Goal: Transaction & Acquisition: Subscribe to service/newsletter

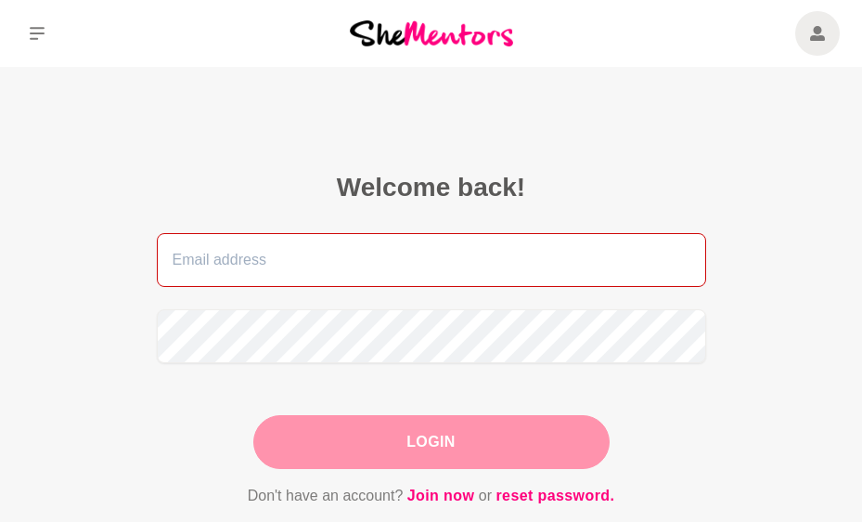
click at [320, 265] on input "email" at bounding box center [432, 260] width 550 height 54
type input "neelimadavuluri@gmail.com"
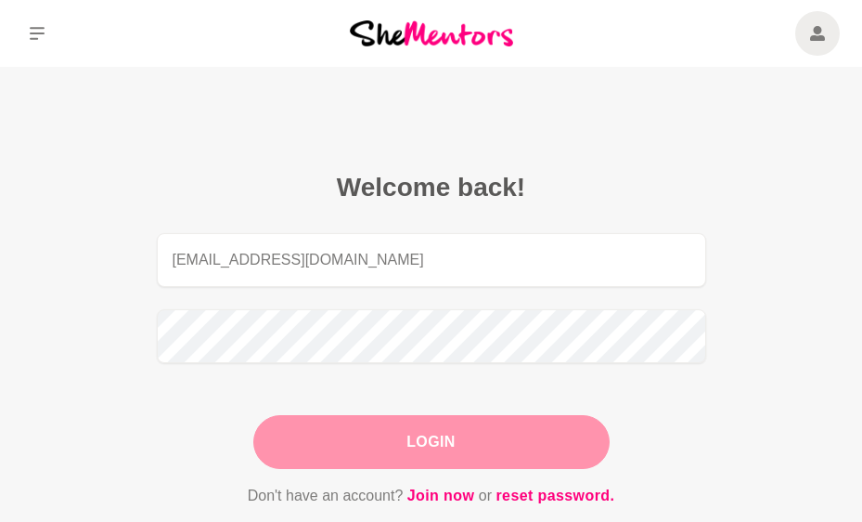
click at [422, 427] on button "Login" at bounding box center [431, 442] width 356 height 54
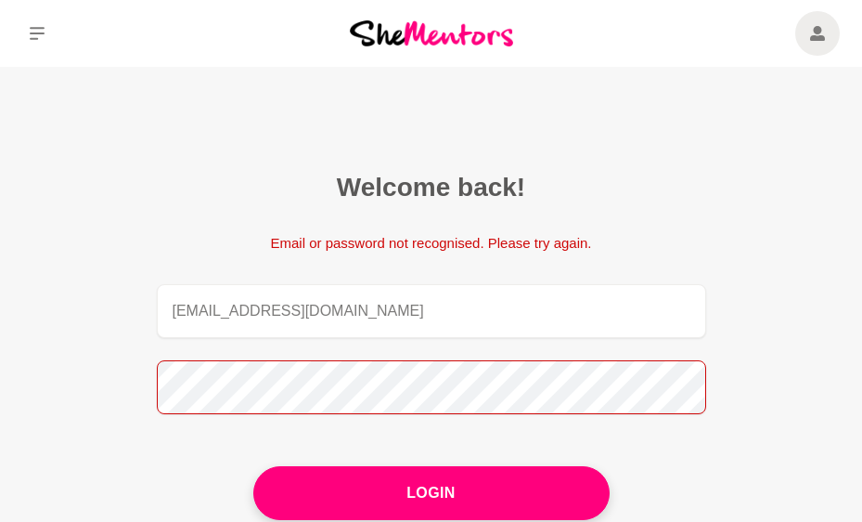
click at [141, 381] on figcaption "Welcome back! Email or password not recognised. Please try again. neelimadavulu…" at bounding box center [432, 365] width 654 height 492
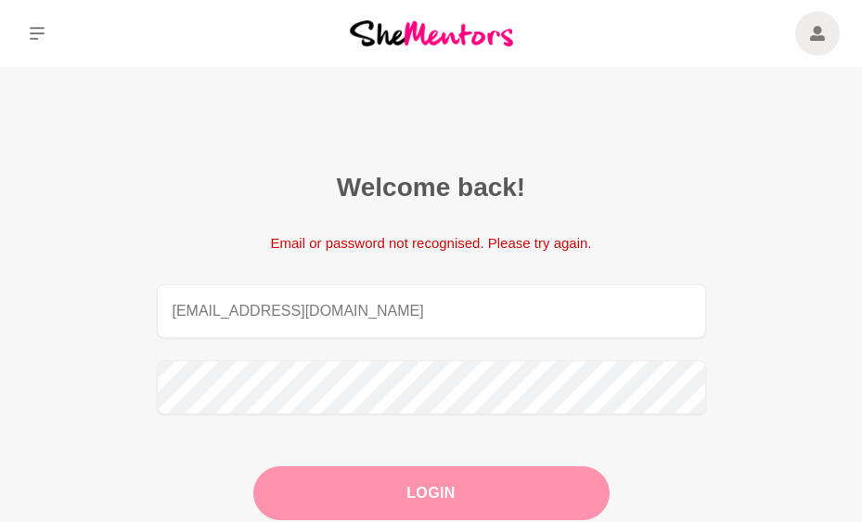
click at [491, 495] on button "Login" at bounding box center [431, 493] width 356 height 54
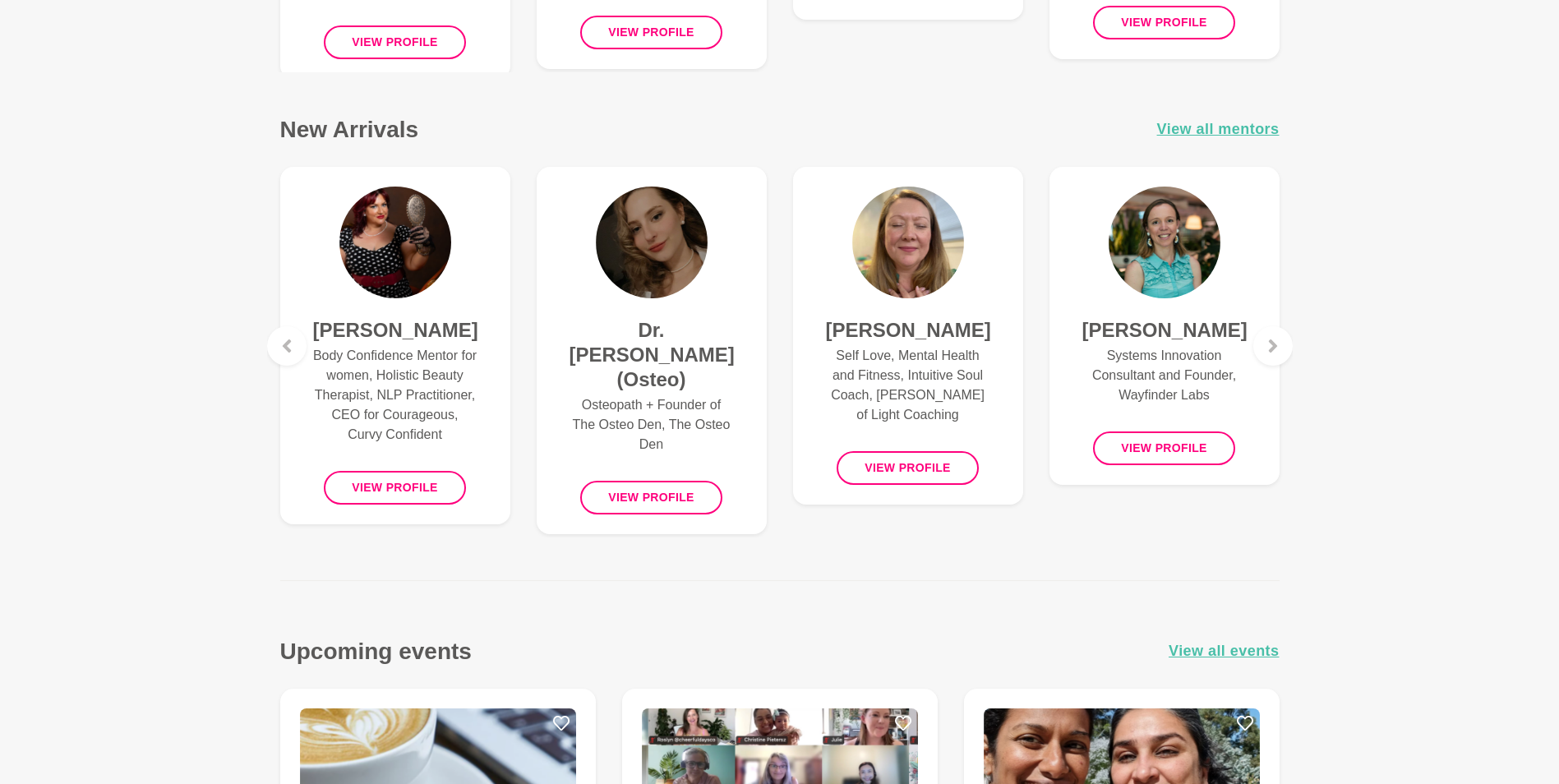
scroll to position [1068, 0]
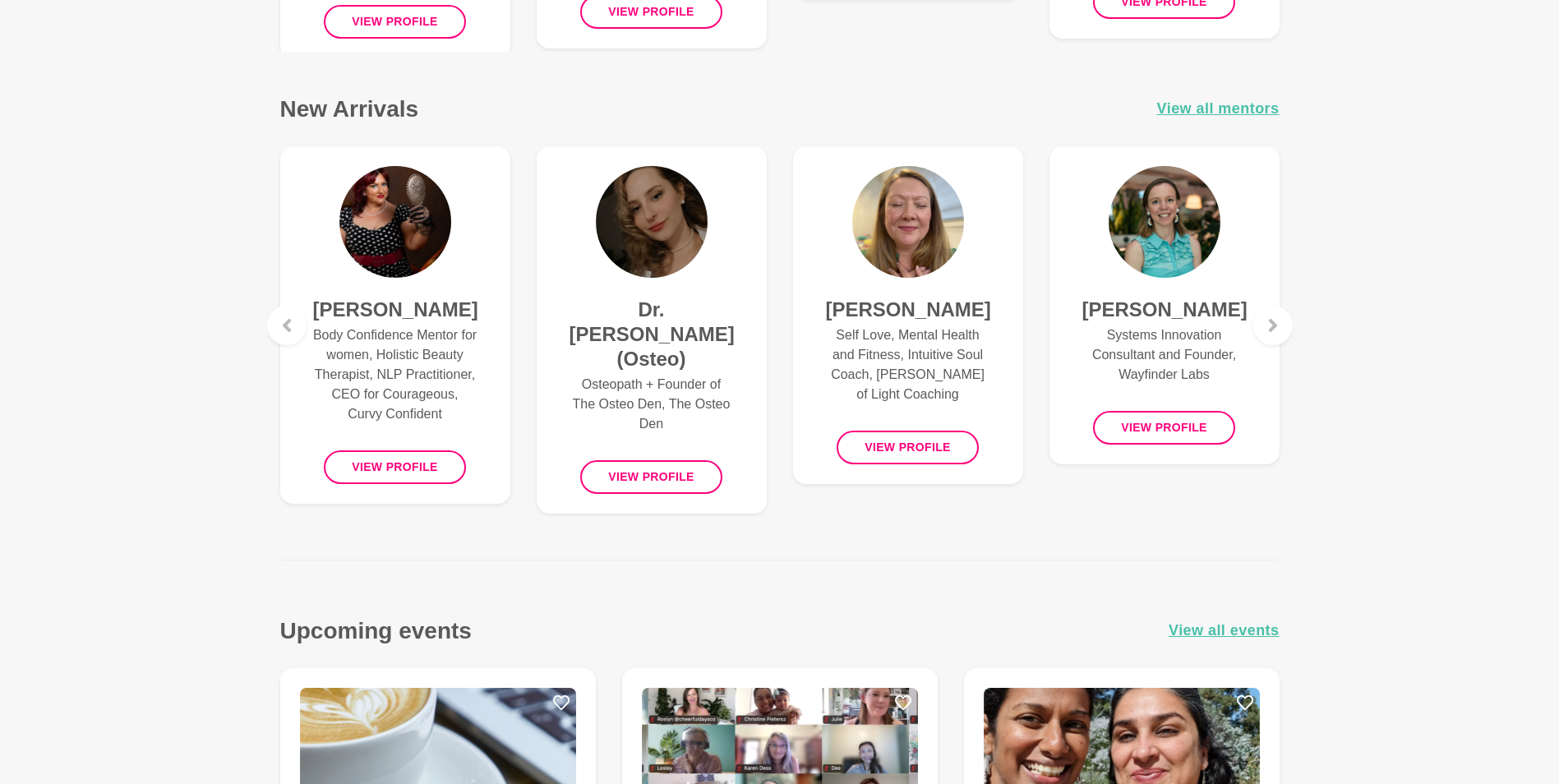
click at [762, 461] on main "Edit Profile Hi Neelima Welcome back to She Mentors! Watch a welcome video with…" at bounding box center [779, 621] width 1559 height 3260
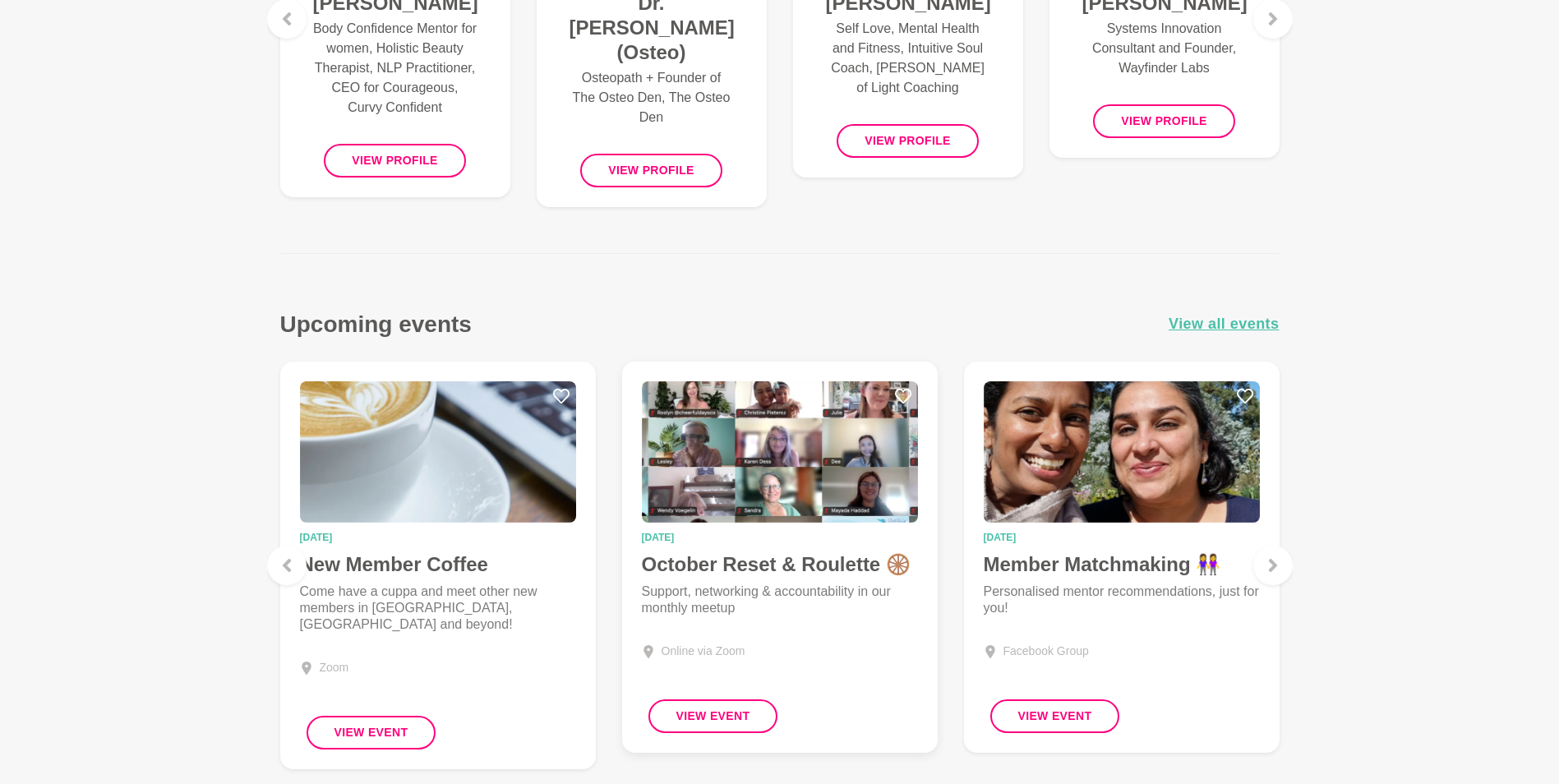
scroll to position [1396, 0]
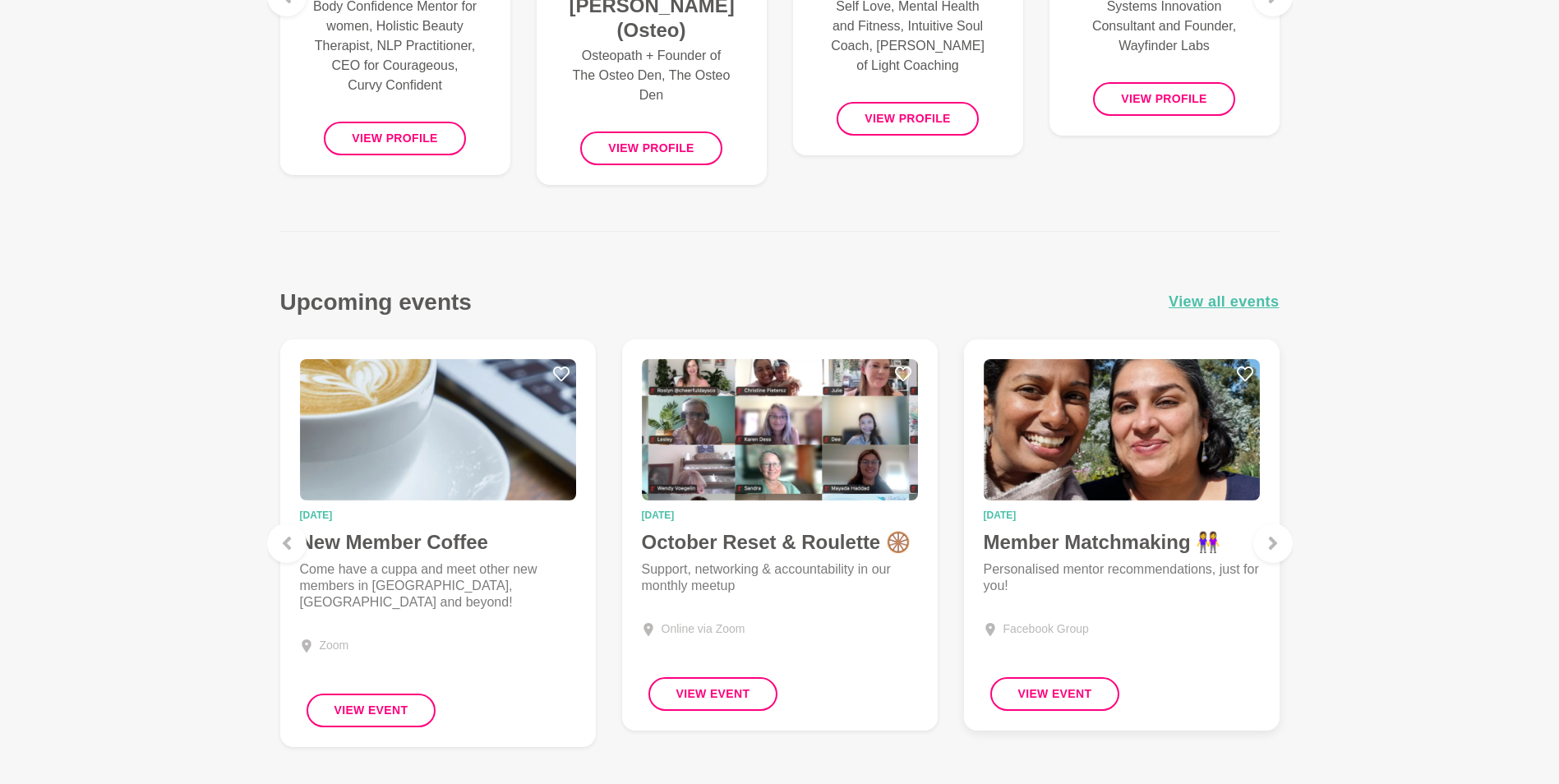
click at [762, 461] on img at bounding box center [1122, 430] width 276 height 142
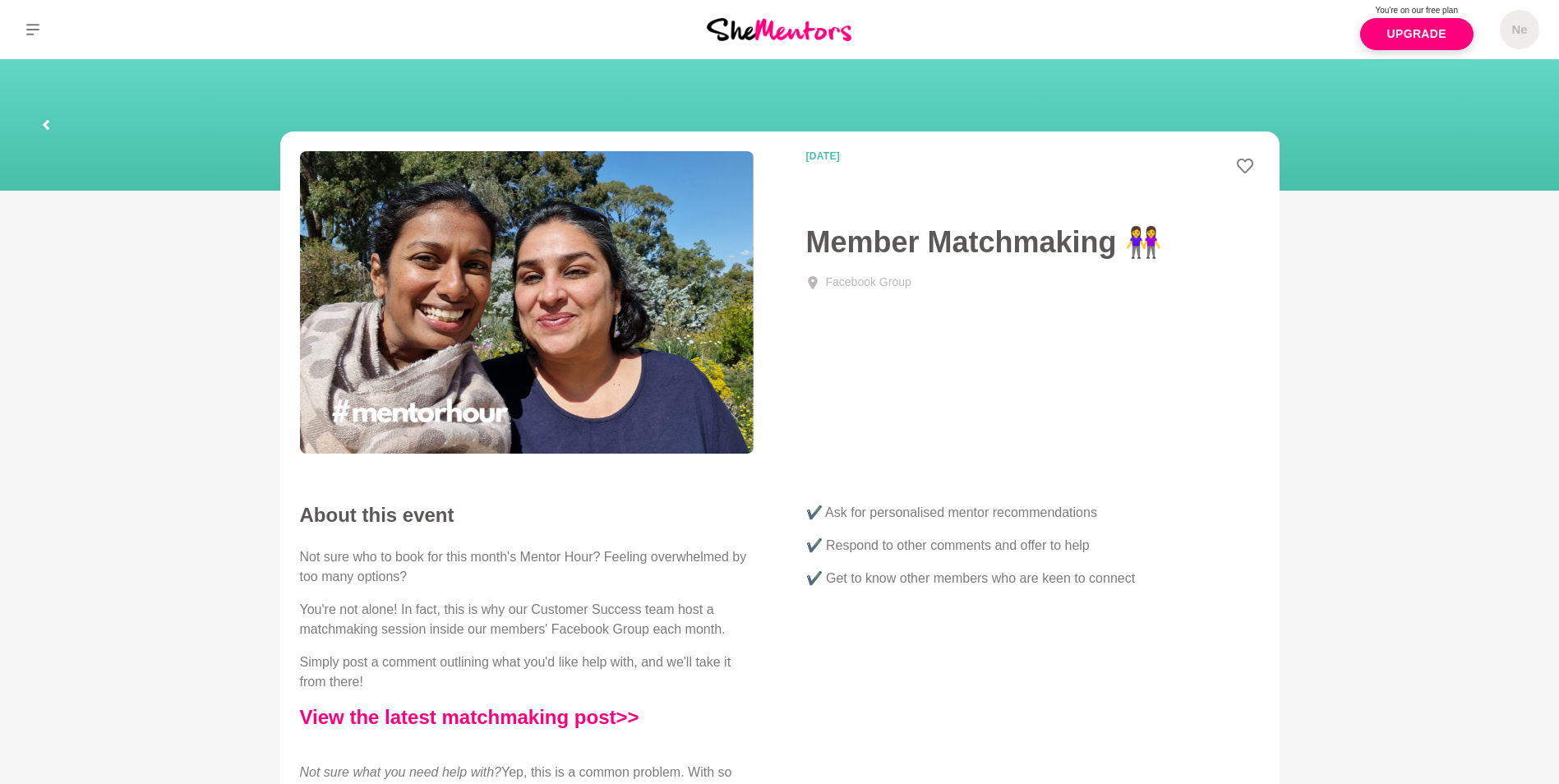
click at [614, 461] on p "Not sure who to book for this month's Mentor Hour? Feeling overwhelmed by too m…" at bounding box center [527, 566] width 453 height 40
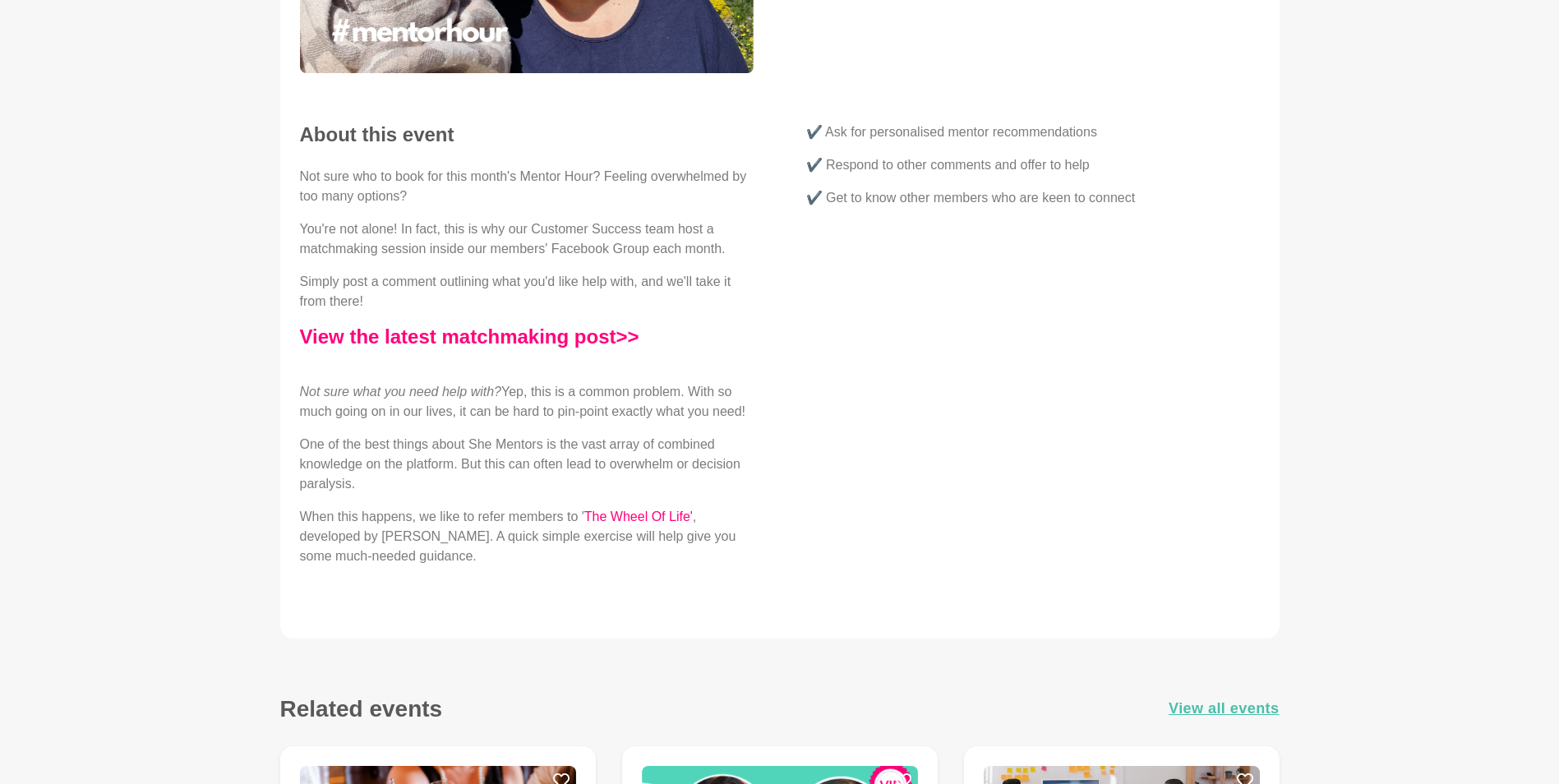
scroll to position [411, 0]
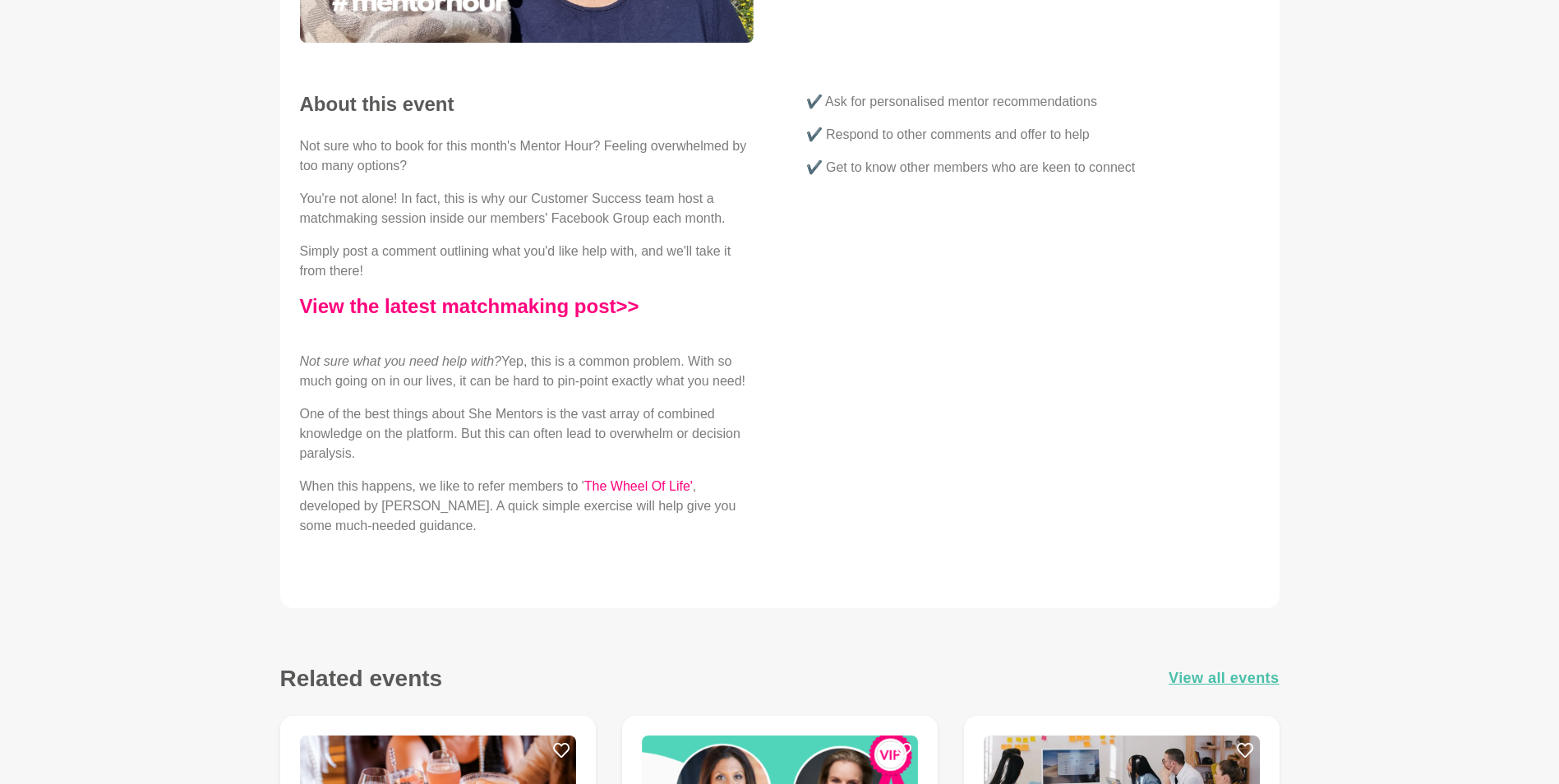
click at [762, 396] on div "About this event Not sure who to book for this month's Mentor Hour? Feeling ove…" at bounding box center [780, 320] width 1013 height 457
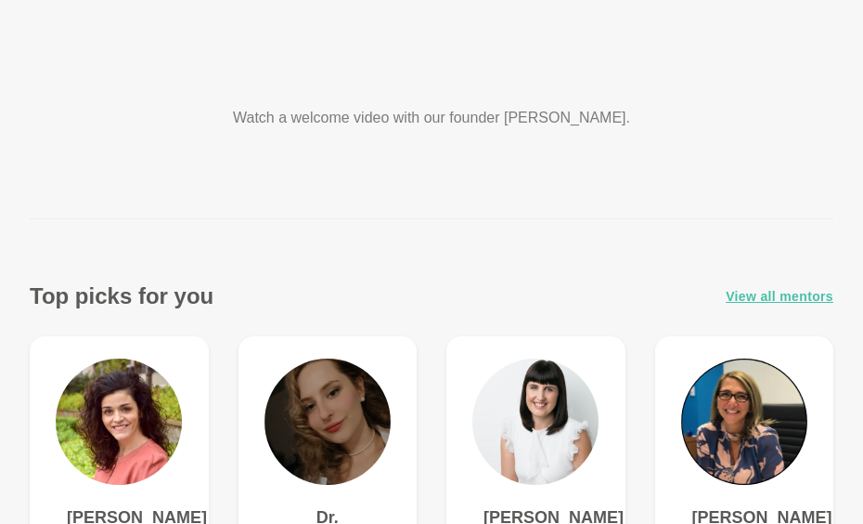
scroll to position [464, 0]
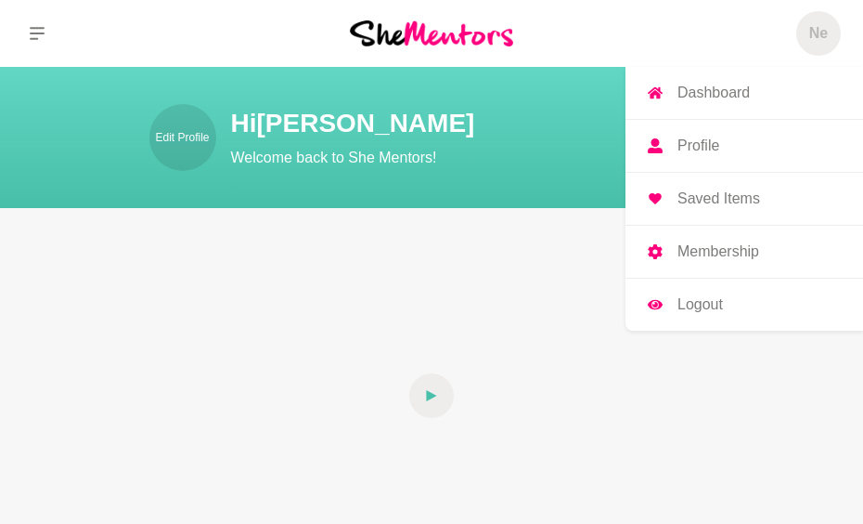
click at [819, 36] on h5 "Ne" at bounding box center [818, 33] width 19 height 19
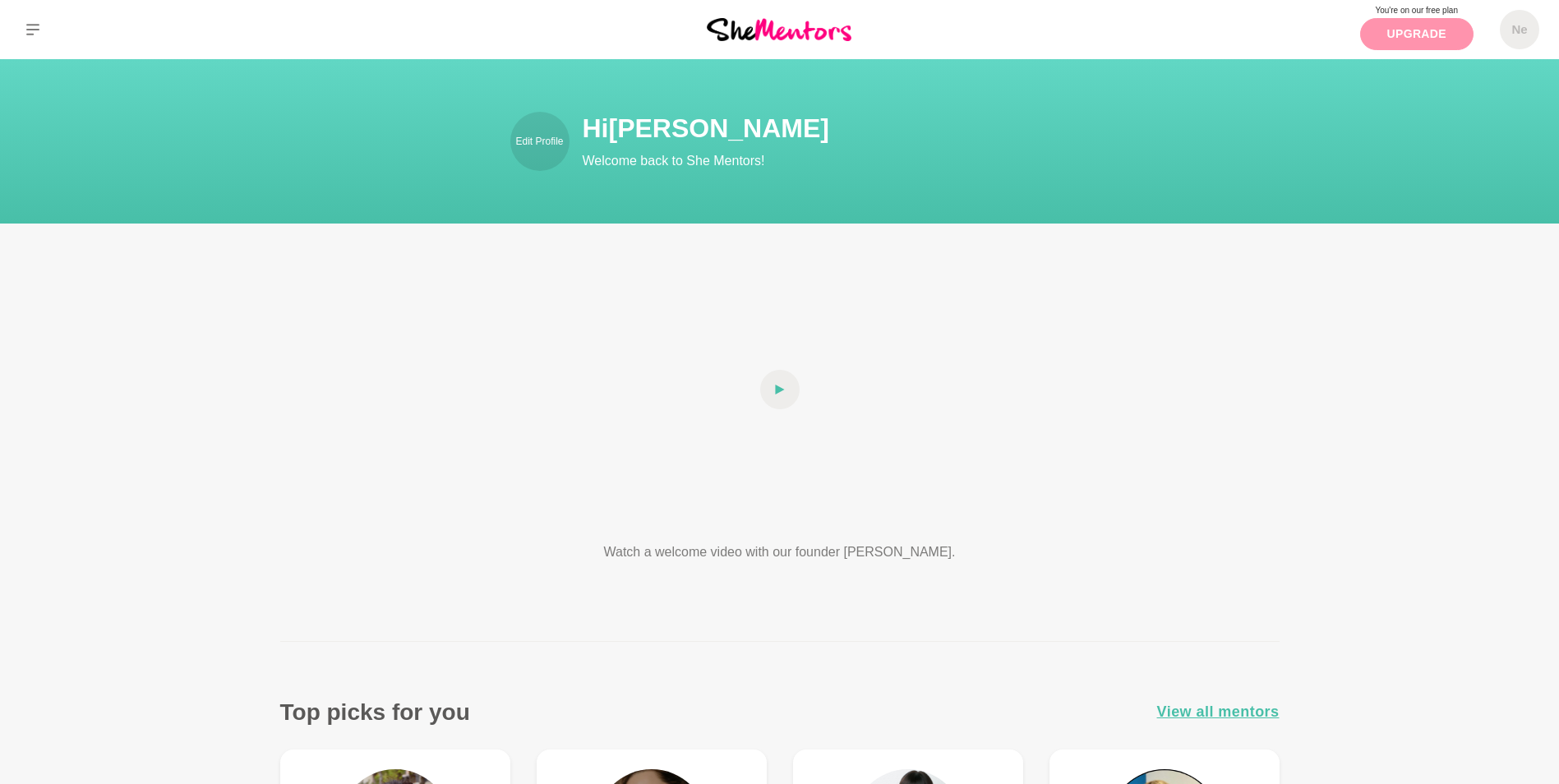
click at [1045, 40] on link "Upgrade" at bounding box center [1416, 34] width 113 height 32
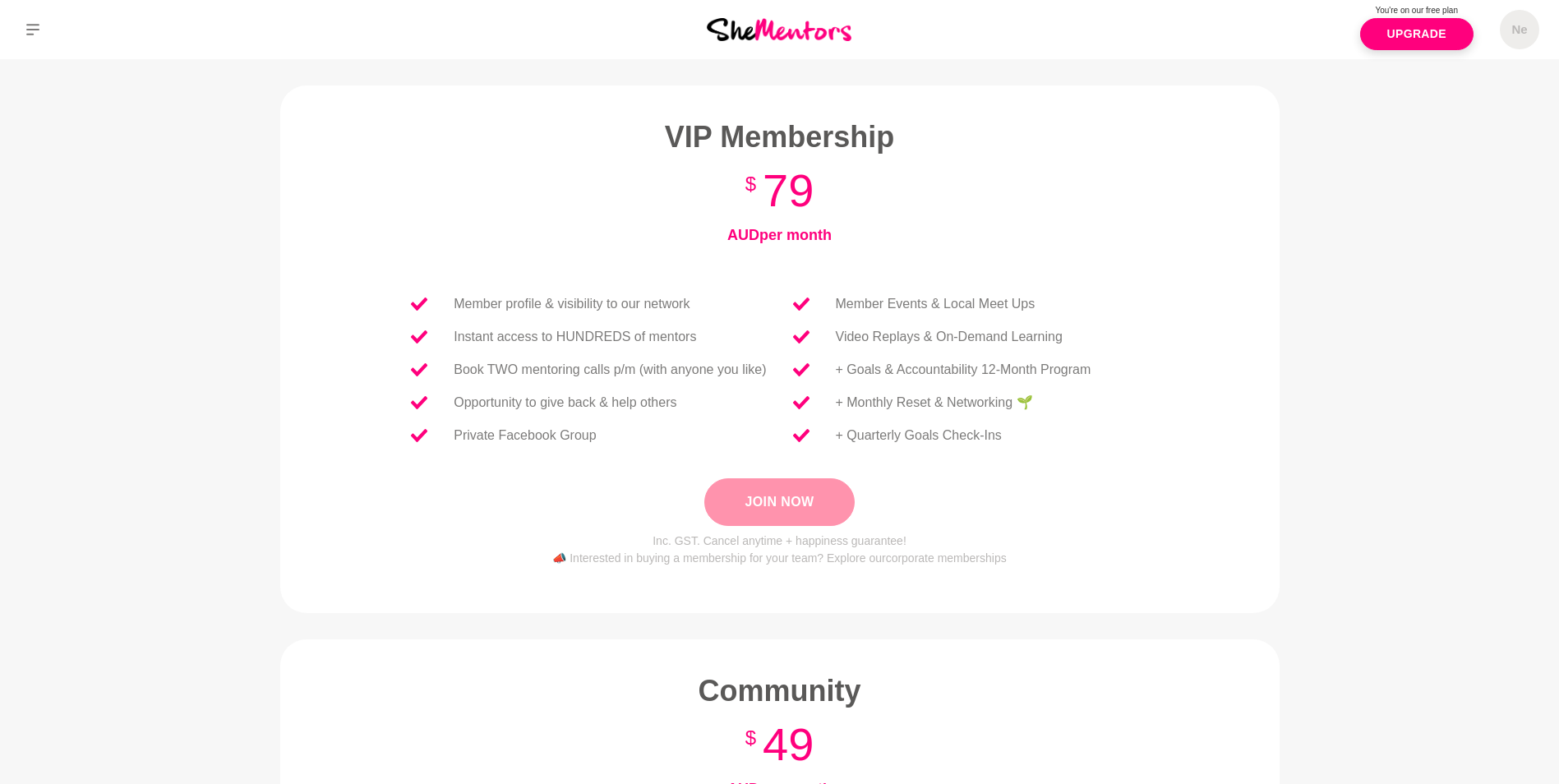
click at [762, 487] on button "Join Now" at bounding box center [779, 502] width 150 height 48
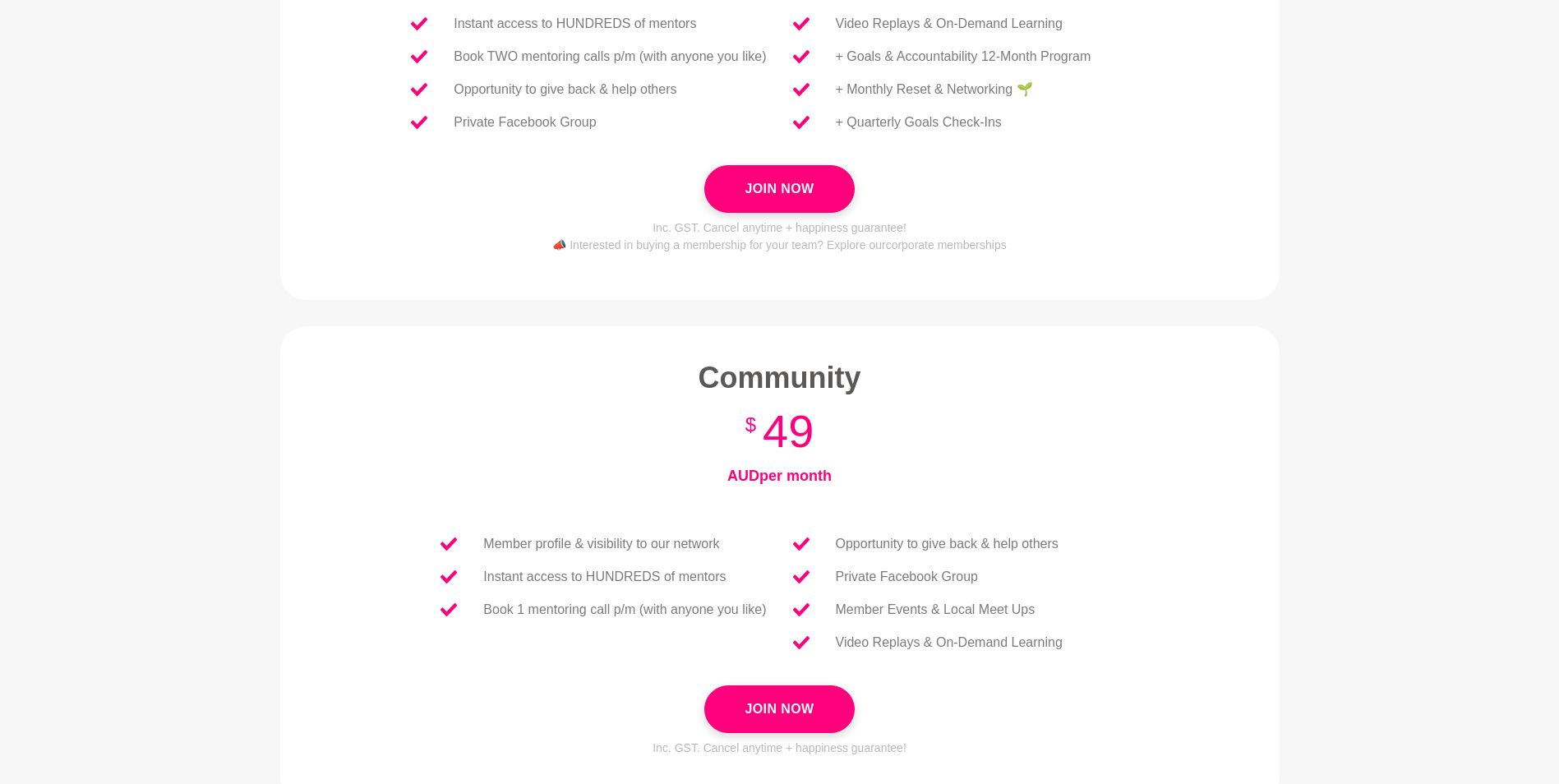
scroll to position [328, 0]
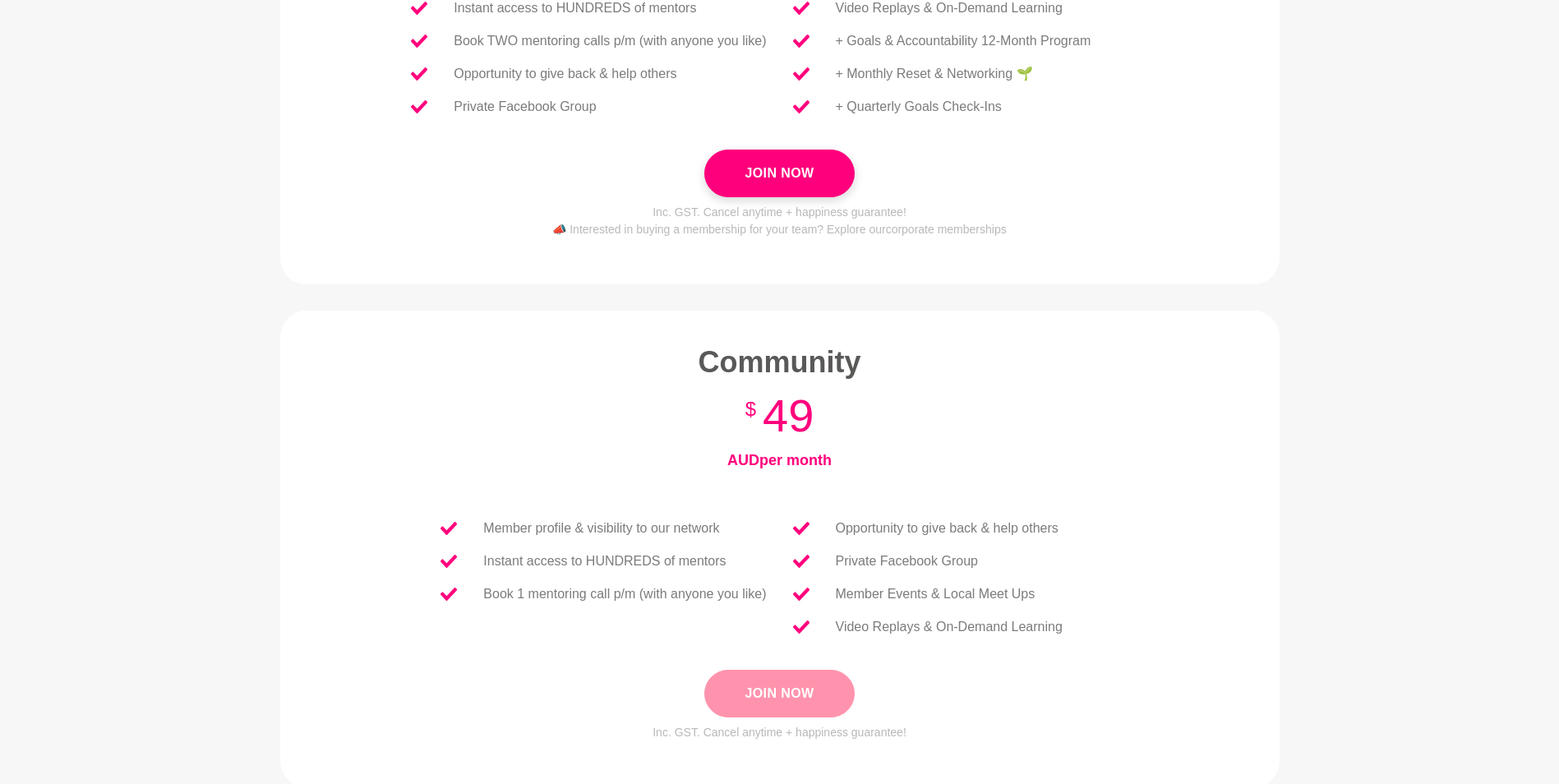
click at [791, 687] on button "Join Now" at bounding box center [779, 694] width 150 height 48
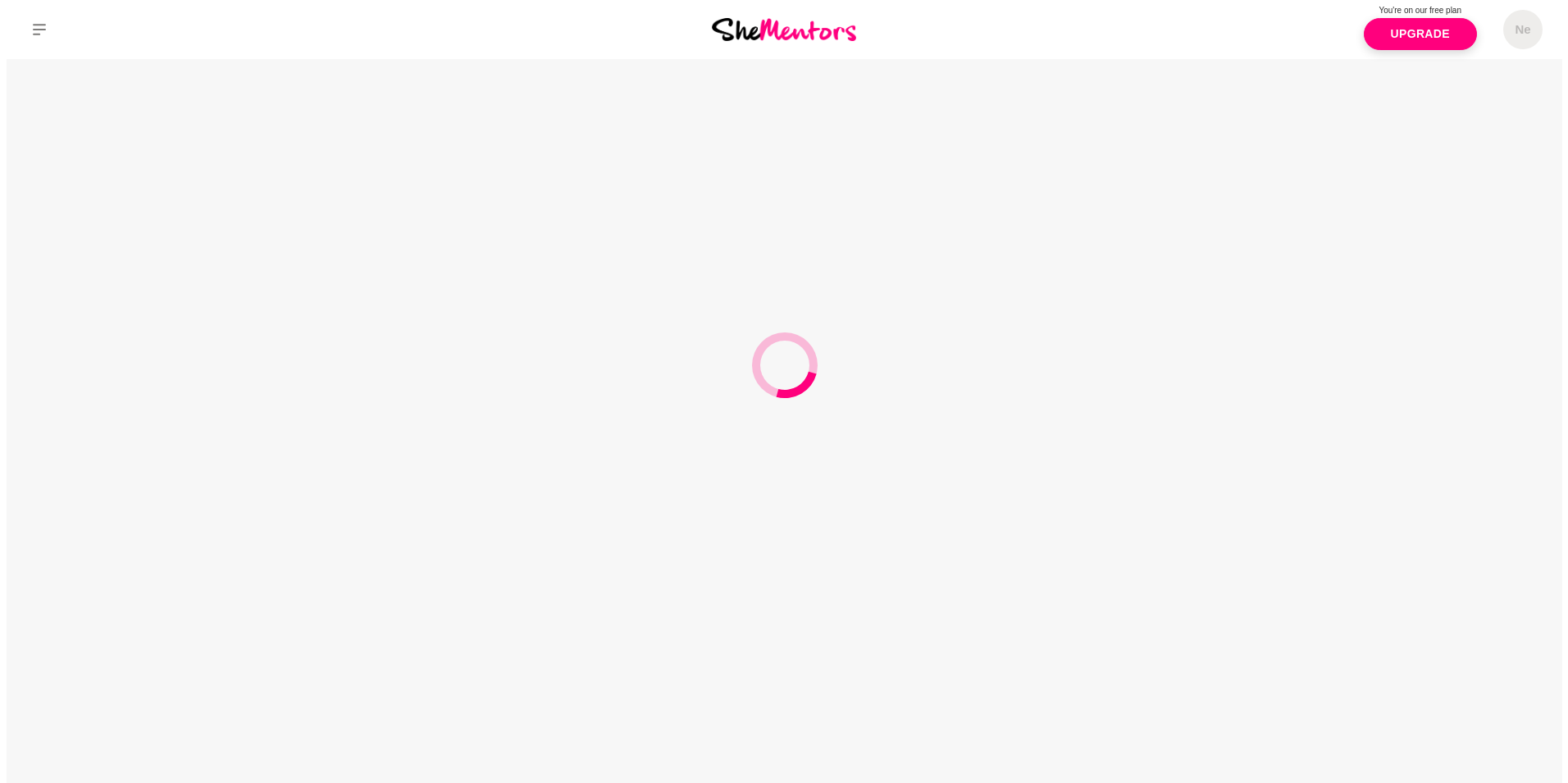
scroll to position [0, 0]
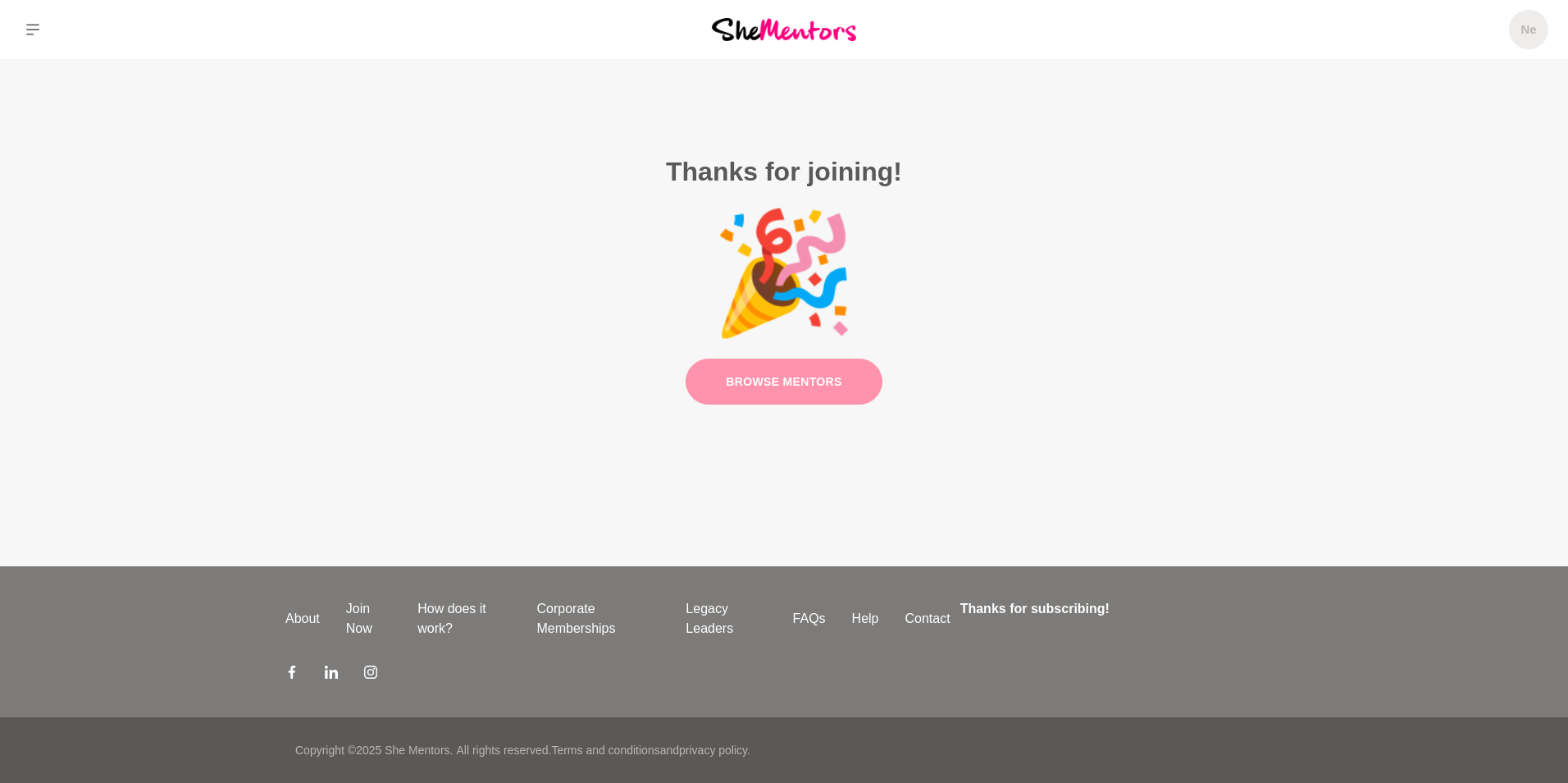
click at [753, 376] on link "Browse Mentors" at bounding box center [784, 382] width 197 height 47
